Goal: Navigation & Orientation: Find specific page/section

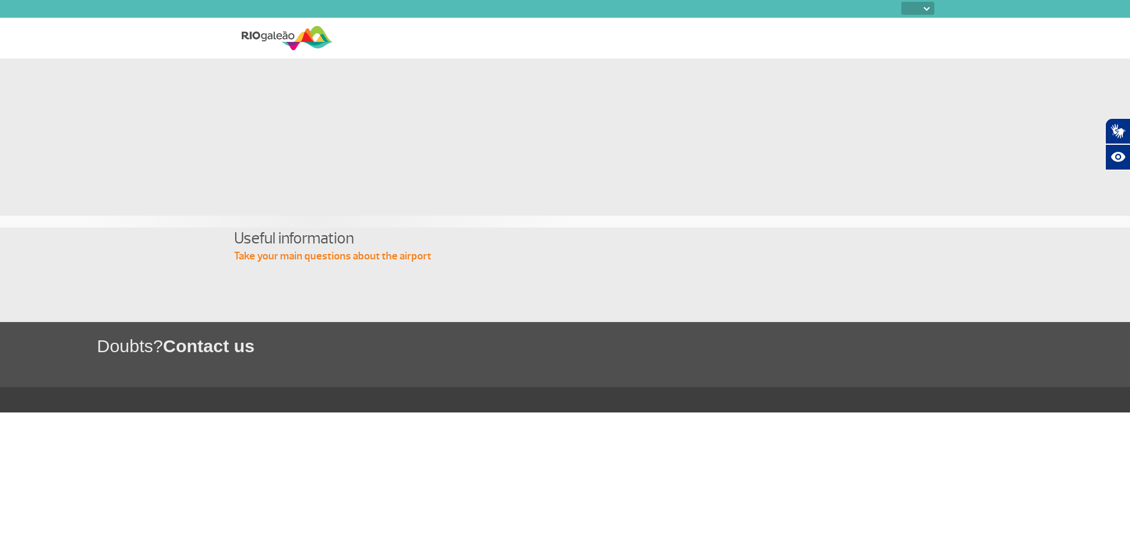
select select
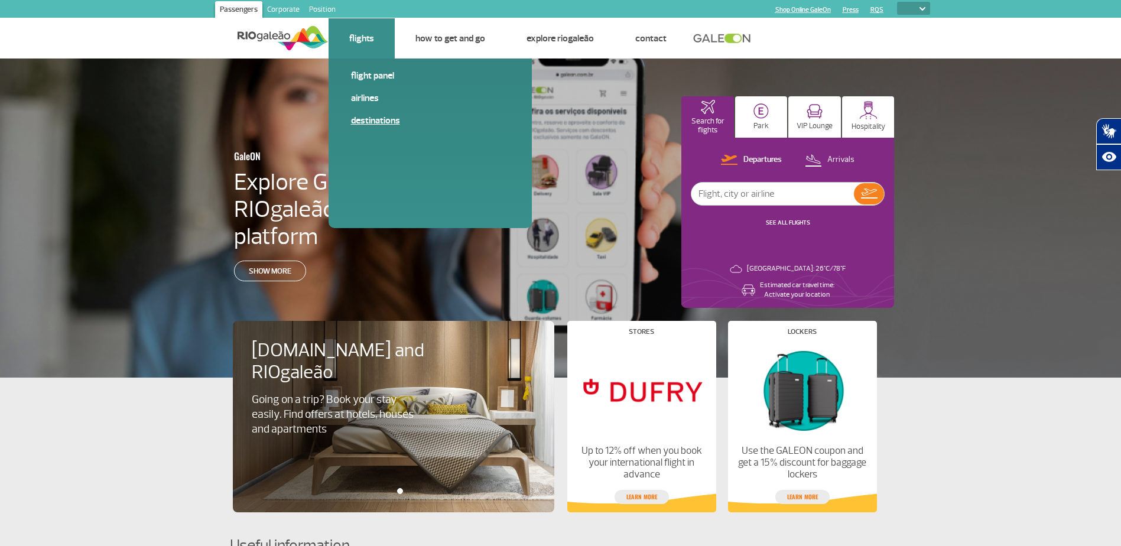
click at [371, 121] on link "Destinations" at bounding box center [430, 120] width 158 height 13
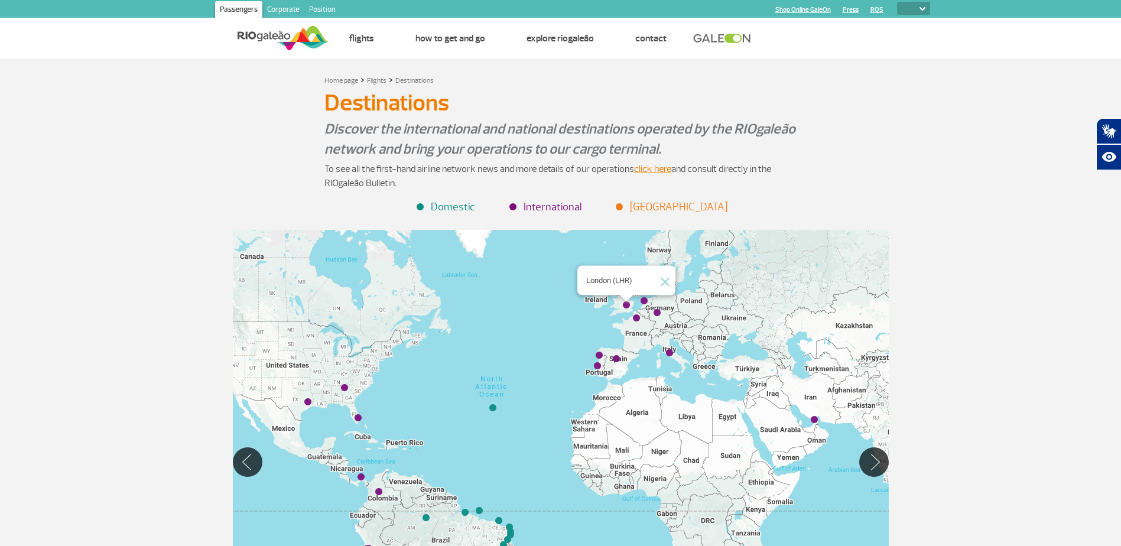
click at [626, 303] on img "London (LHR)" at bounding box center [626, 305] width 7 height 7
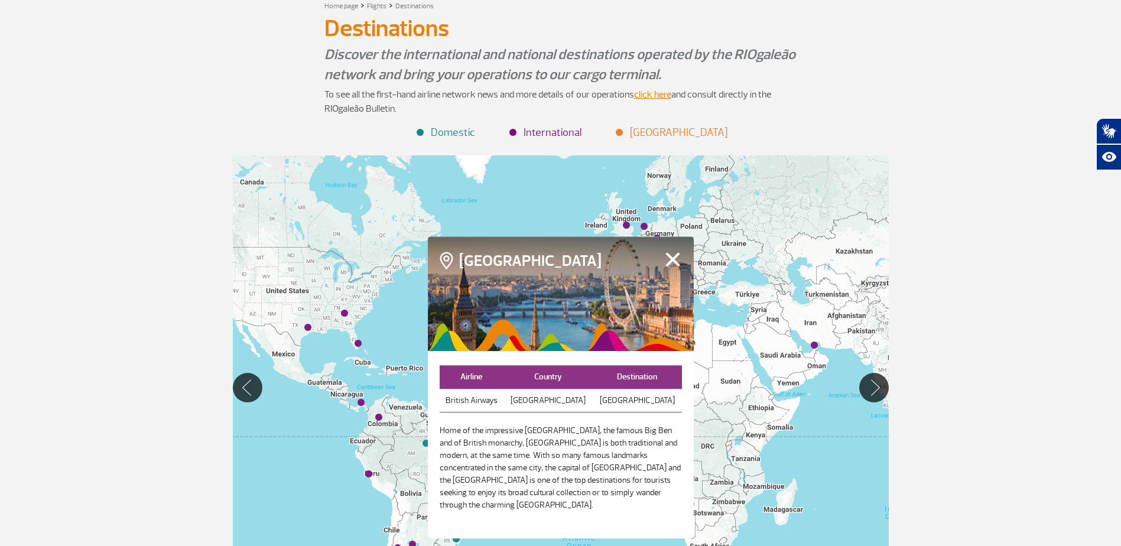
scroll to position [118, 0]
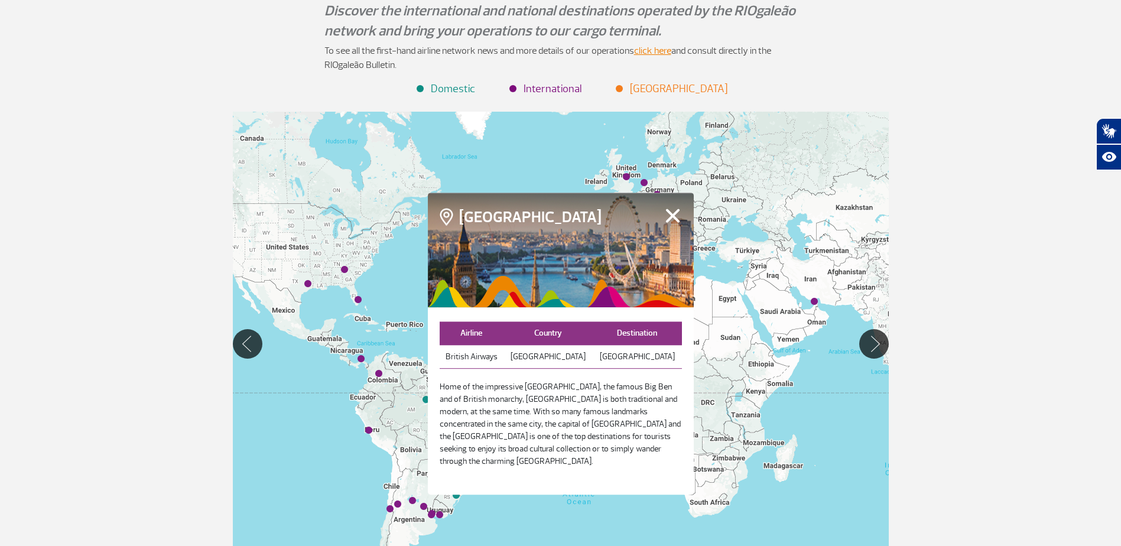
click at [672, 219] on button "Close" at bounding box center [673, 215] width 18 height 15
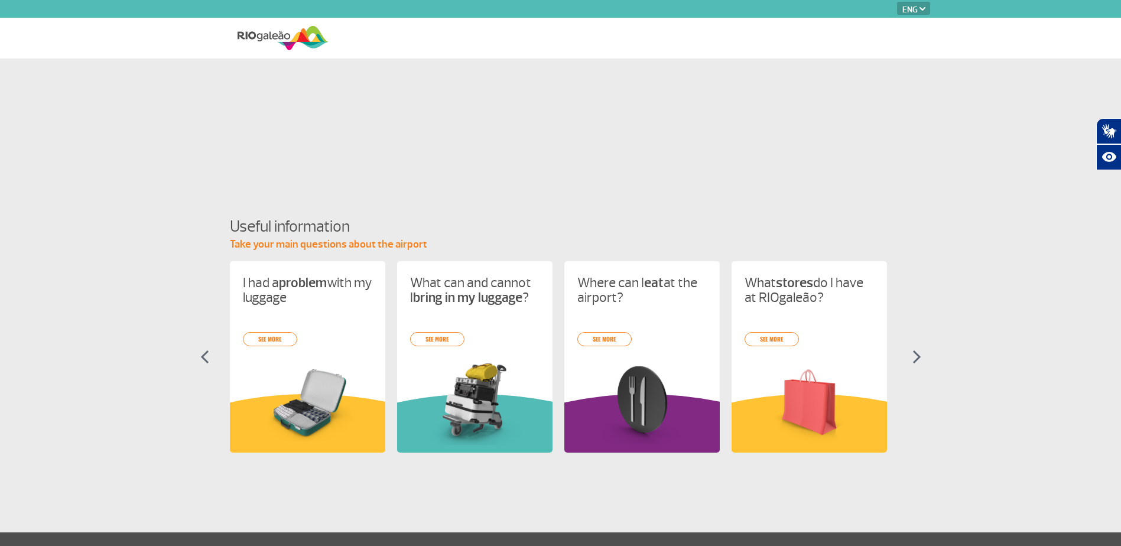
select select "en"
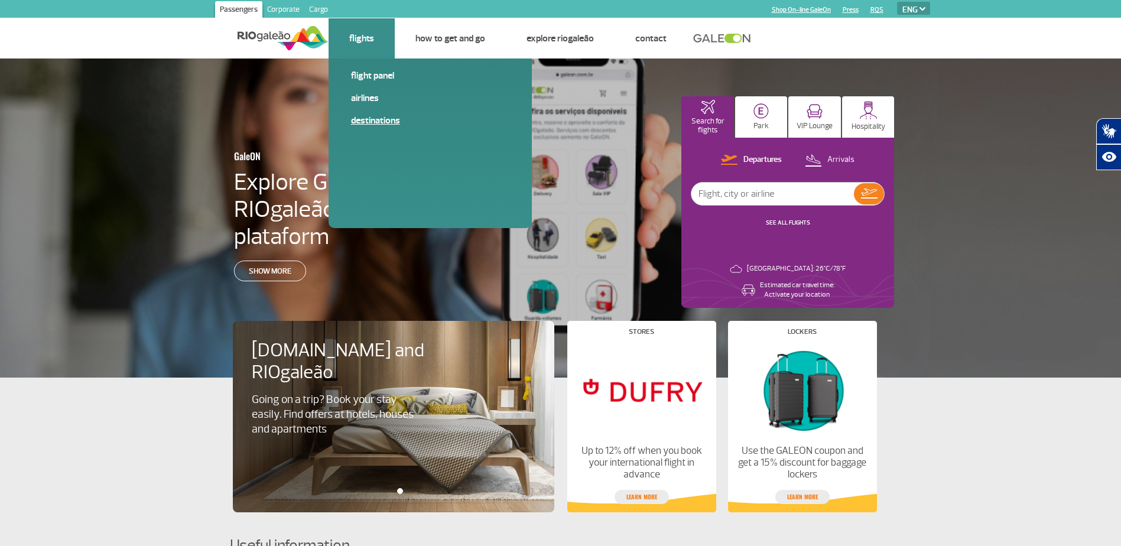
click at [368, 118] on link "Destinations" at bounding box center [430, 120] width 158 height 13
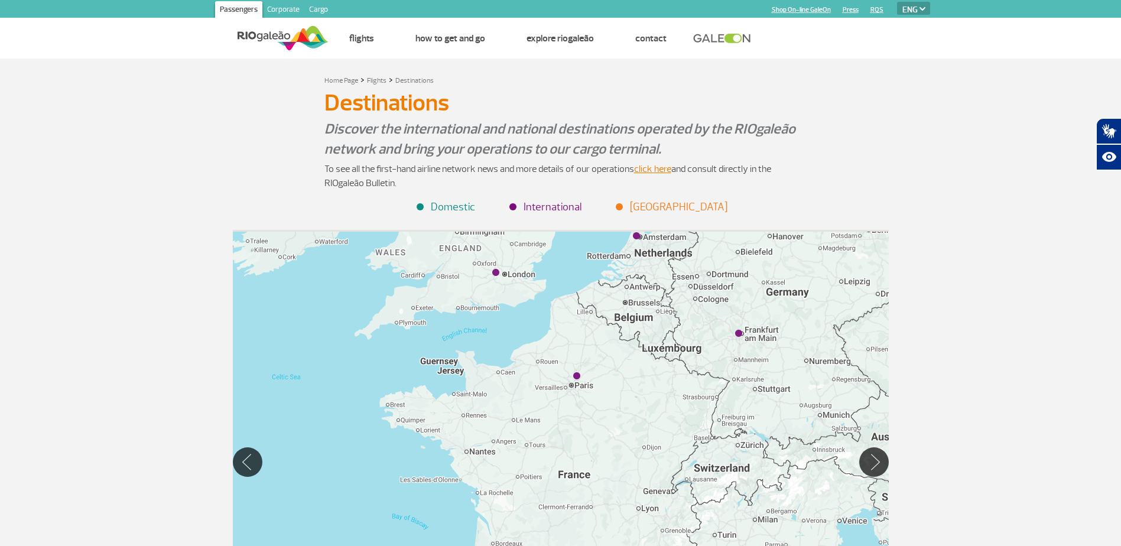
drag, startPoint x: 603, startPoint y: 276, endPoint x: 611, endPoint y: 310, distance: 35.1
click at [611, 310] on div at bounding box center [561, 462] width 656 height 464
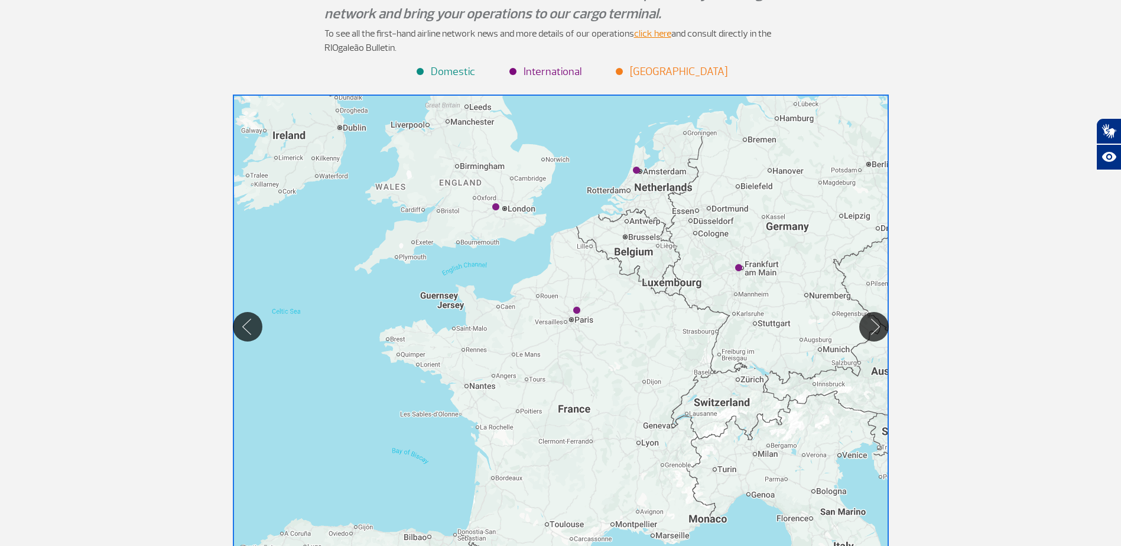
scroll to position [118, 0]
